Goal: Find specific page/section: Find specific page/section

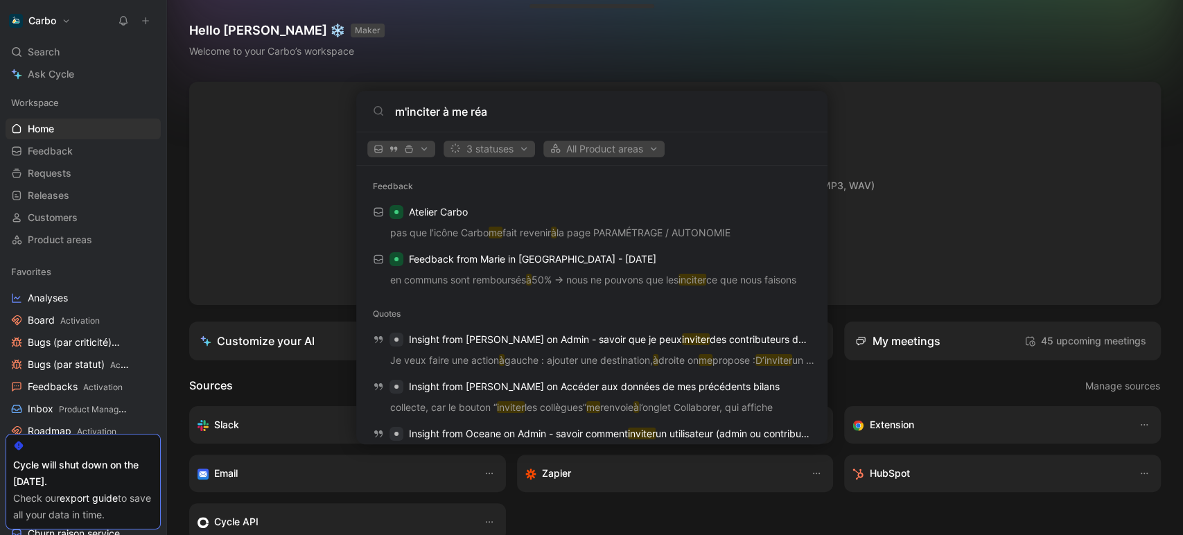
click at [82, 365] on body "Carbo Search Ctrl K Ask Cycle Workspace Home G then H Feedback G then F Request…" at bounding box center [591, 267] width 1183 height 535
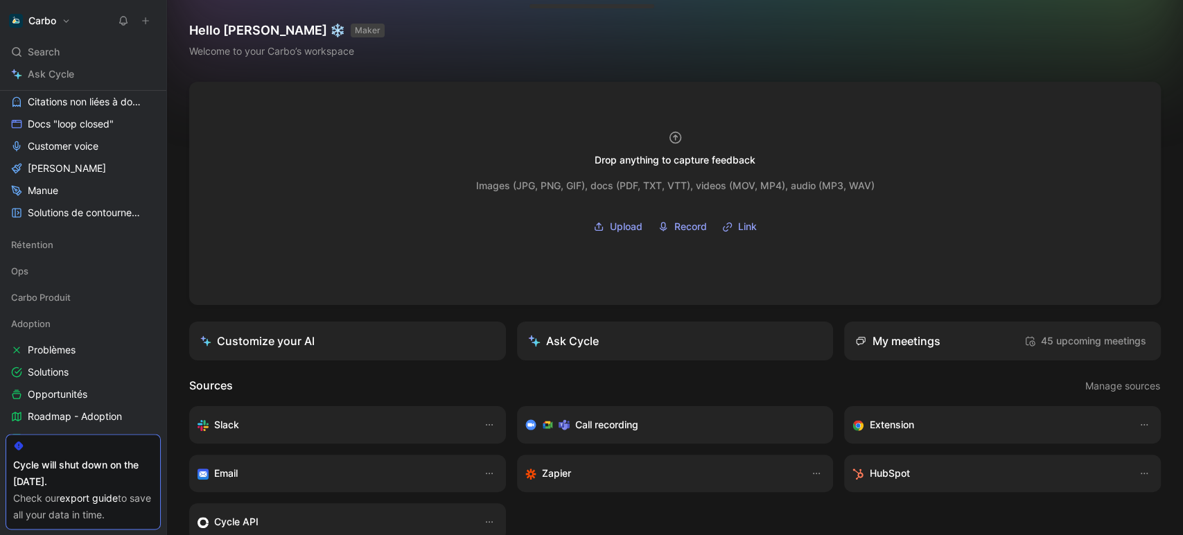
scroll to position [1158, 0]
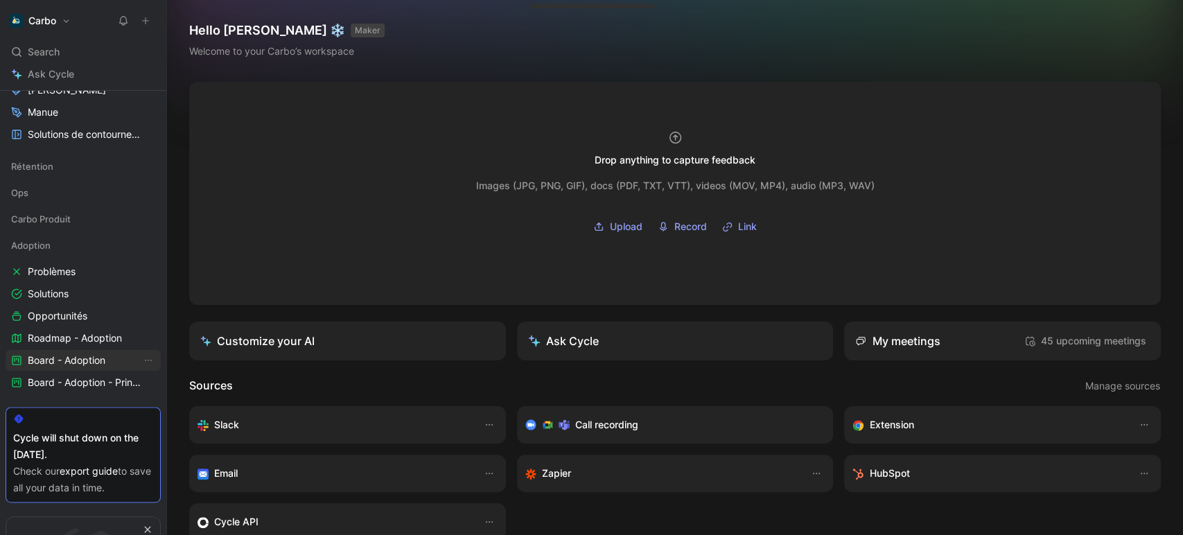
click at [72, 359] on span "Board - Adoption" at bounding box center [67, 360] width 78 height 14
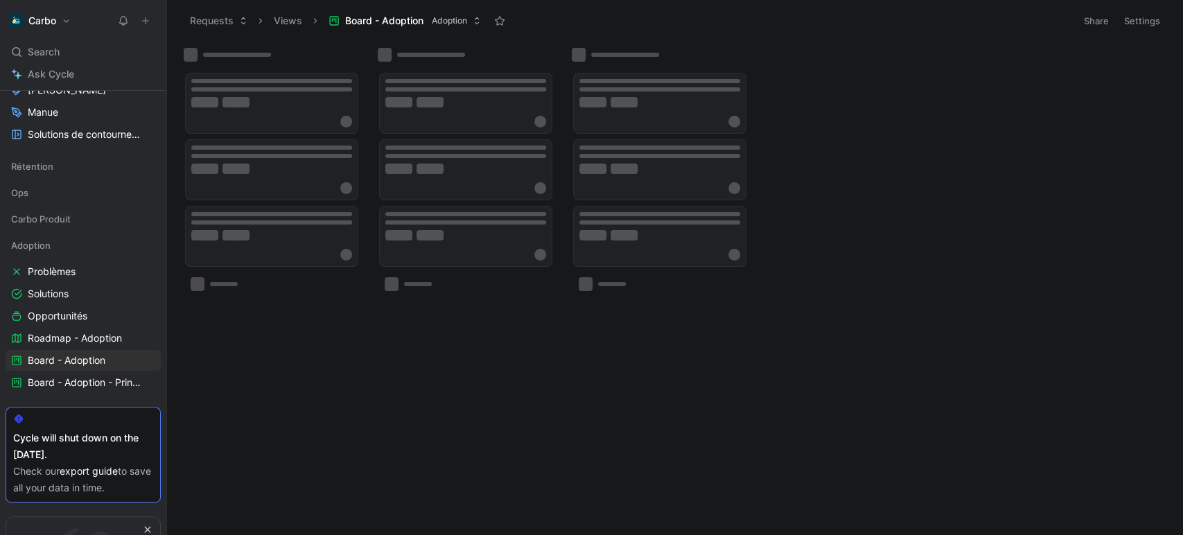
click at [409, 26] on span "Board - Adoption" at bounding box center [384, 21] width 78 height 14
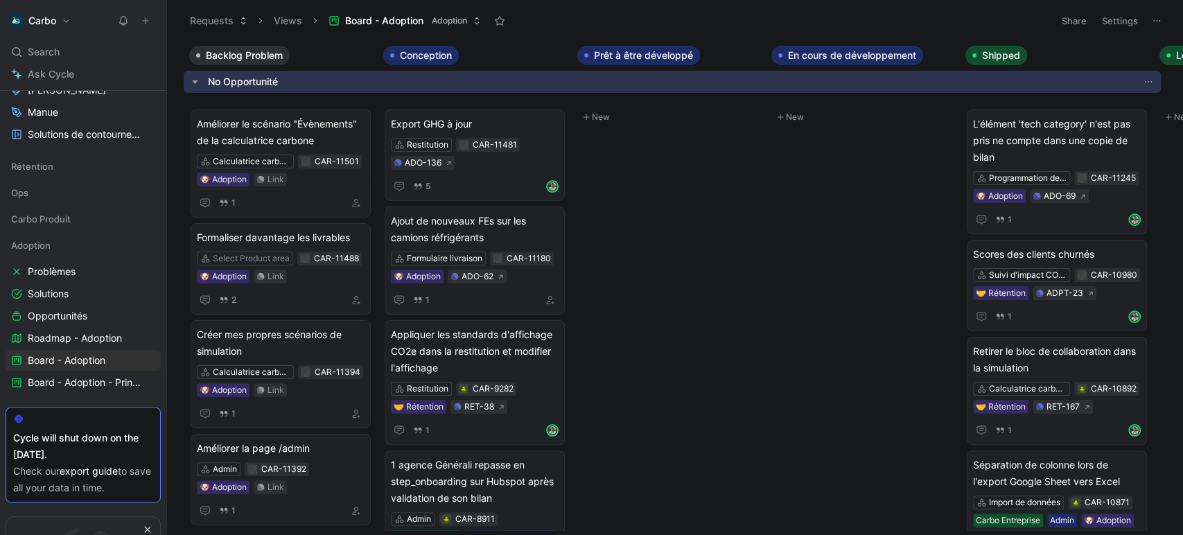
click at [1106, 19] on button "Settings" at bounding box center [1119, 20] width 48 height 19
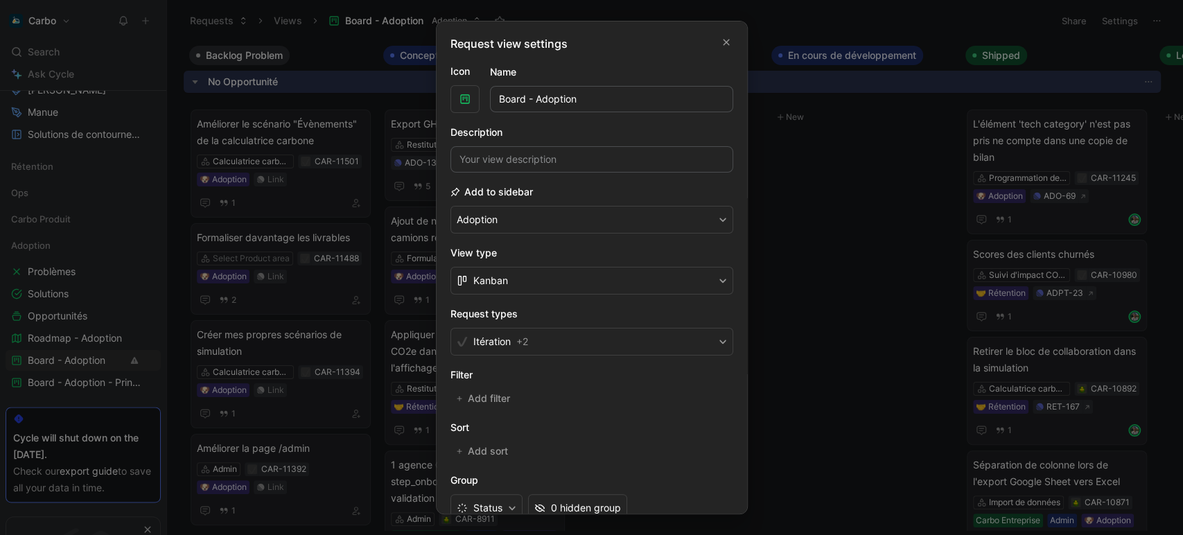
scroll to position [74, 0]
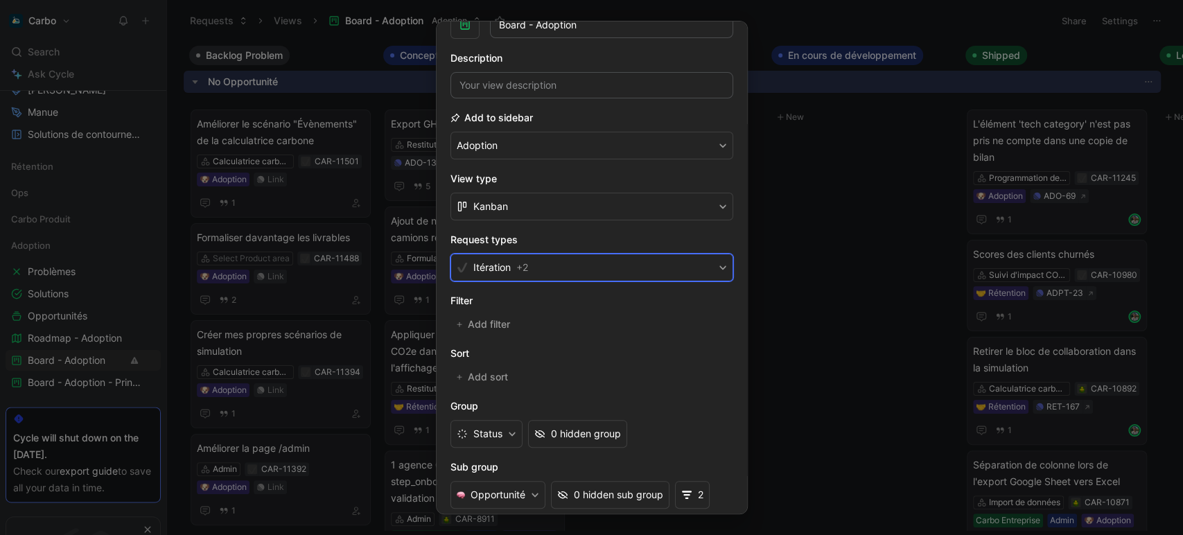
click at [565, 274] on button "Itération + 2" at bounding box center [591, 268] width 283 height 28
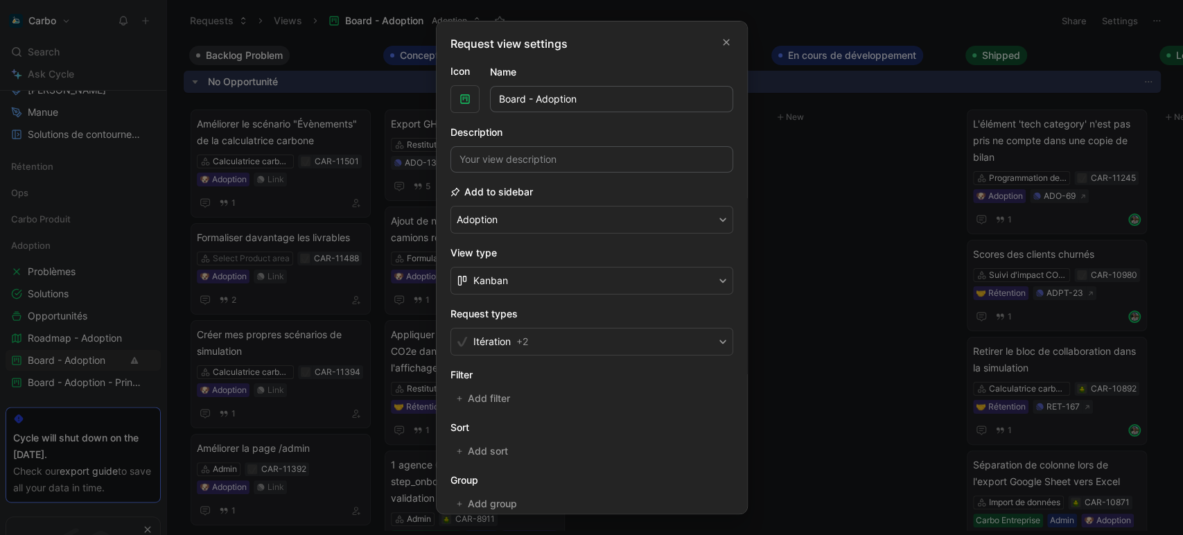
scroll to position [175, 0]
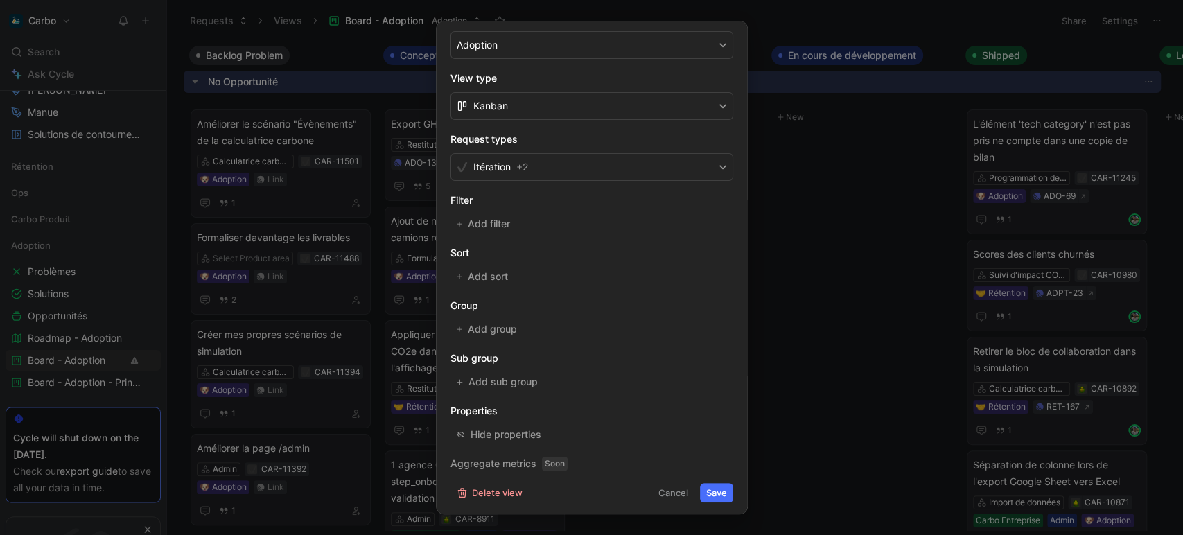
click at [60, 342] on div at bounding box center [591, 267] width 1183 height 535
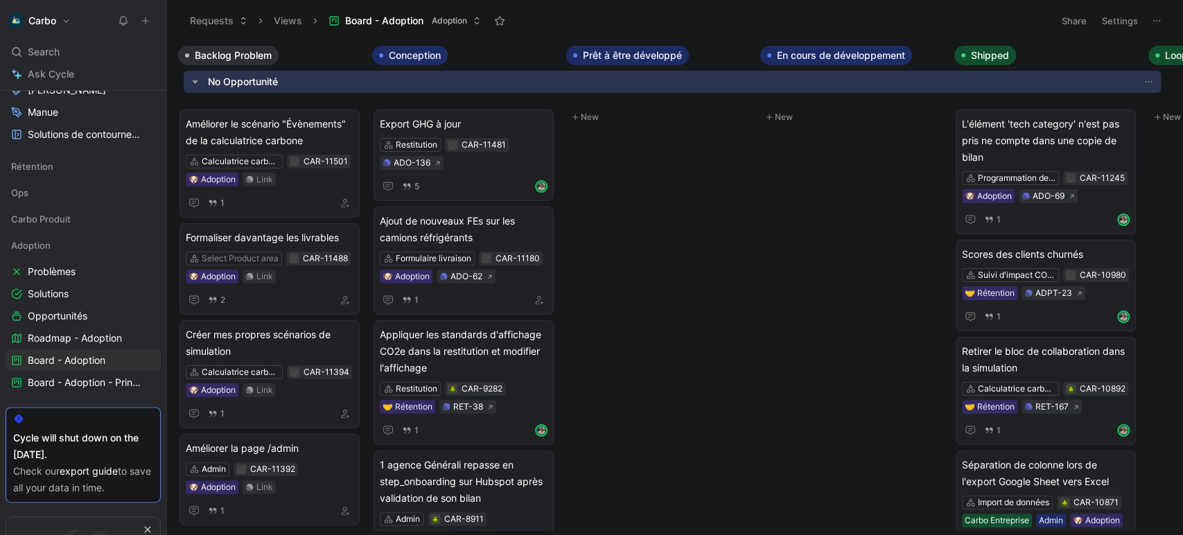
scroll to position [0, 8]
click at [80, 381] on span "Board - Adoption - Principaux sujets" at bounding box center [85, 382] width 114 height 14
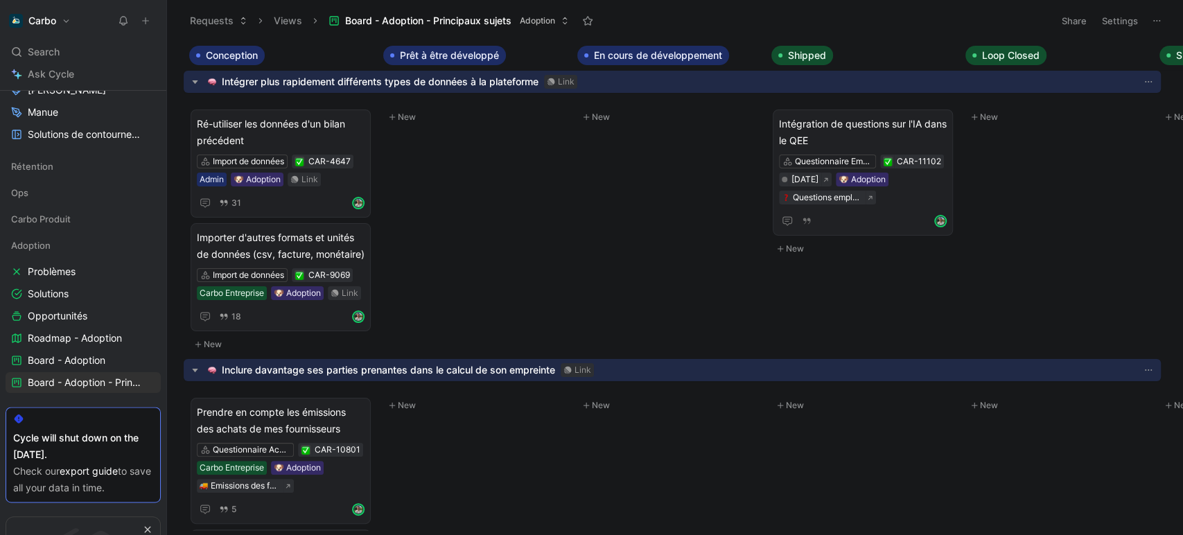
click at [473, 82] on div "Intégrer plus rapidement différents types de données à la plateforme" at bounding box center [380, 81] width 317 height 17
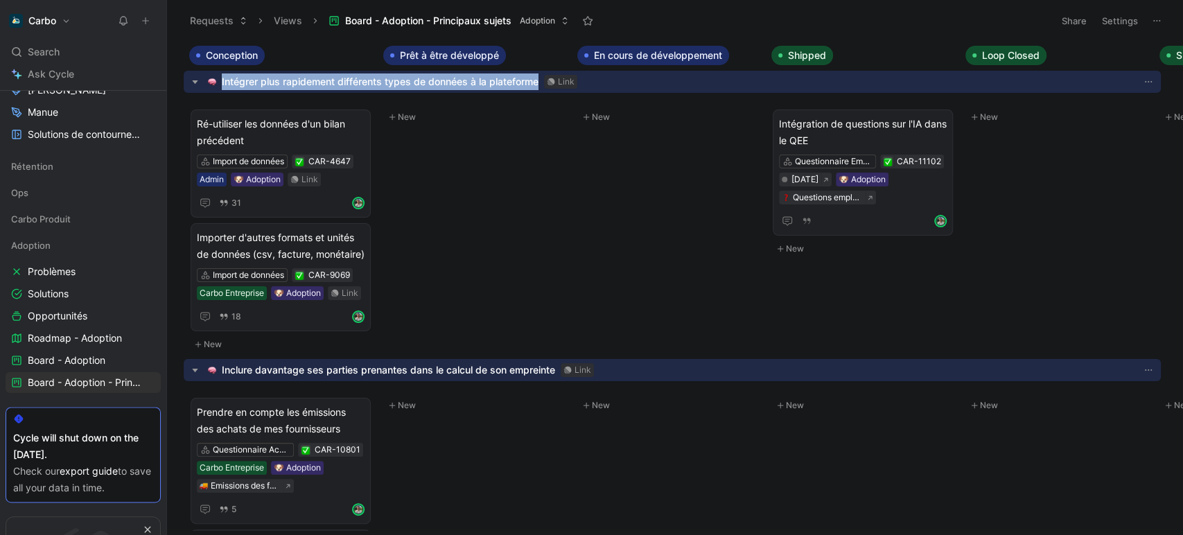
click at [557, 216] on div "New" at bounding box center [475, 223] width 194 height 260
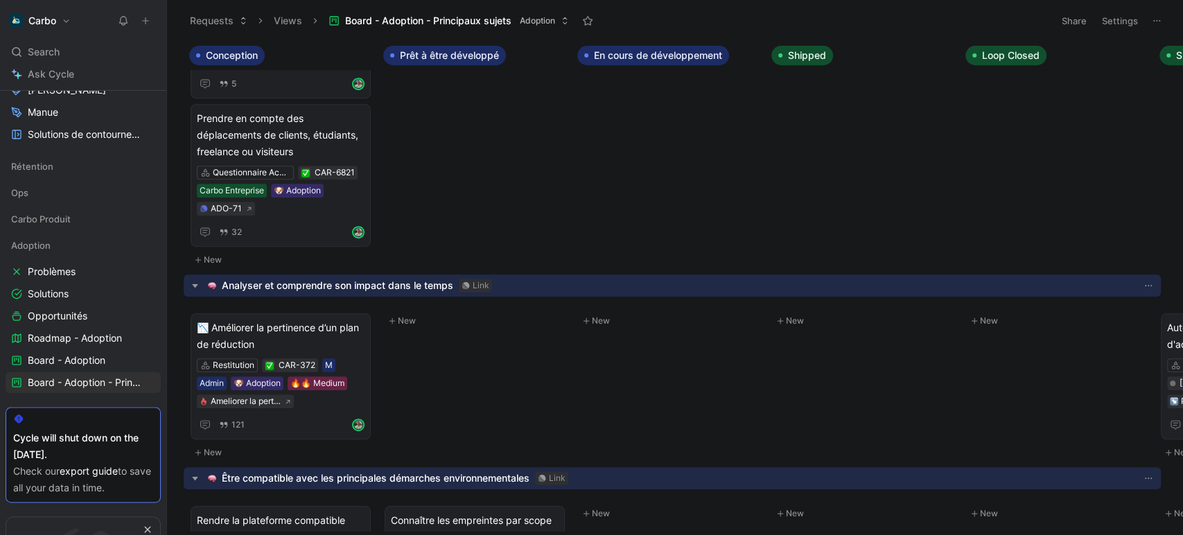
scroll to position [734, 0]
